Goal: Contribute content

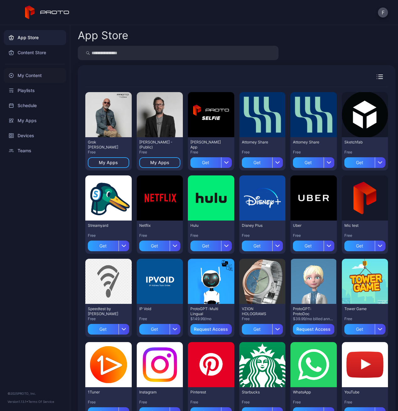
click at [38, 75] on div "My Content" at bounding box center [35, 75] width 62 height 15
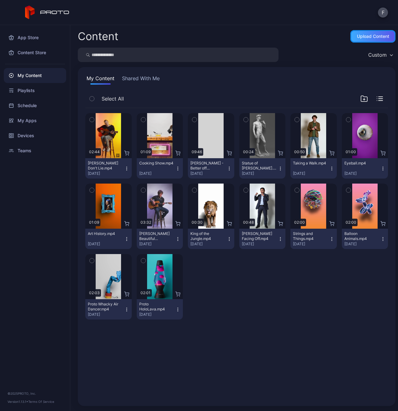
click at [368, 35] on div "Upload Content" at bounding box center [373, 36] width 32 height 5
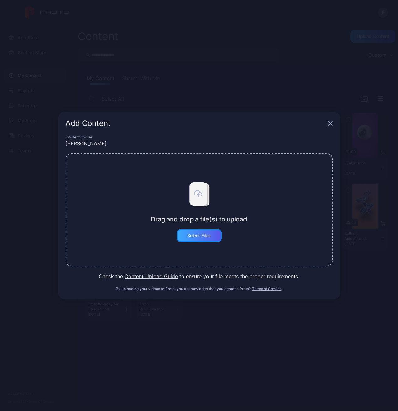
click at [200, 239] on div "Select Files" at bounding box center [199, 236] width 45 height 13
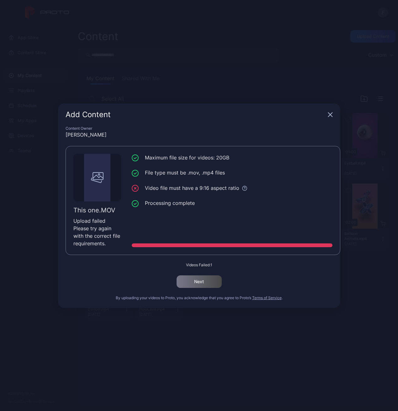
click at [330, 106] on div "Add Content" at bounding box center [199, 114] width 282 height 23
click at [330, 113] on icon "button" at bounding box center [330, 114] width 5 height 5
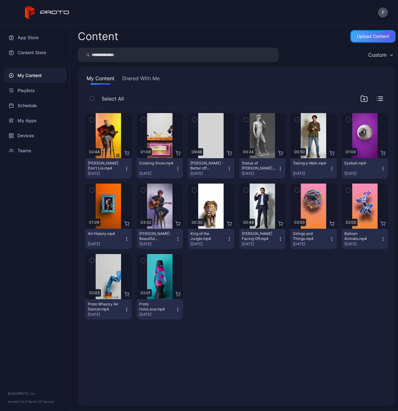
click at [373, 36] on div "Upload Content" at bounding box center [373, 36] width 32 height 5
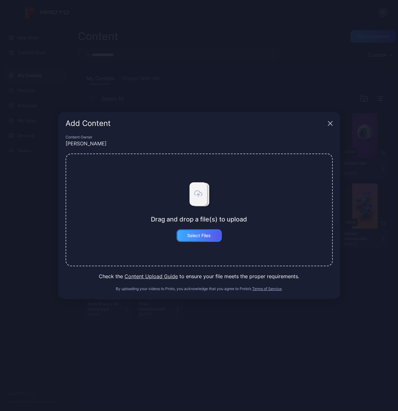
click at [189, 236] on div "Select Files" at bounding box center [199, 235] width 24 height 5
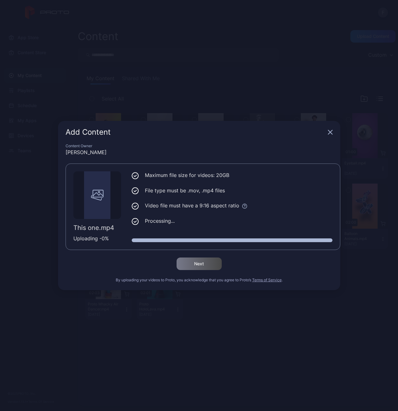
click at [219, 222] on li "Processing..." at bounding box center [232, 221] width 201 height 8
